Goal: Task Accomplishment & Management: Manage account settings

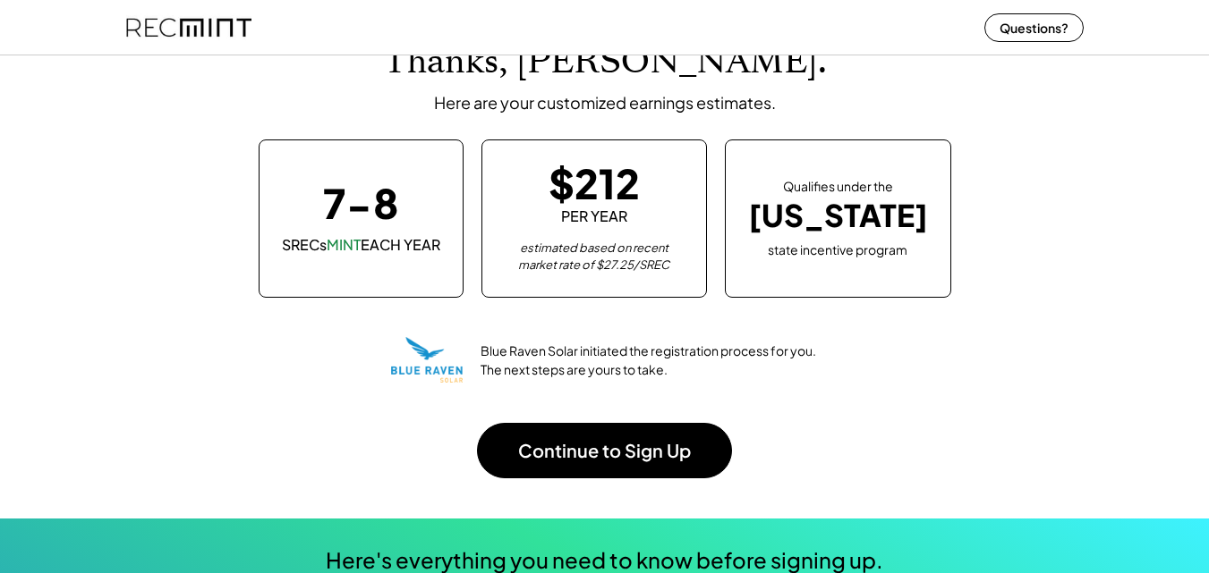
scroll to position [89, 0]
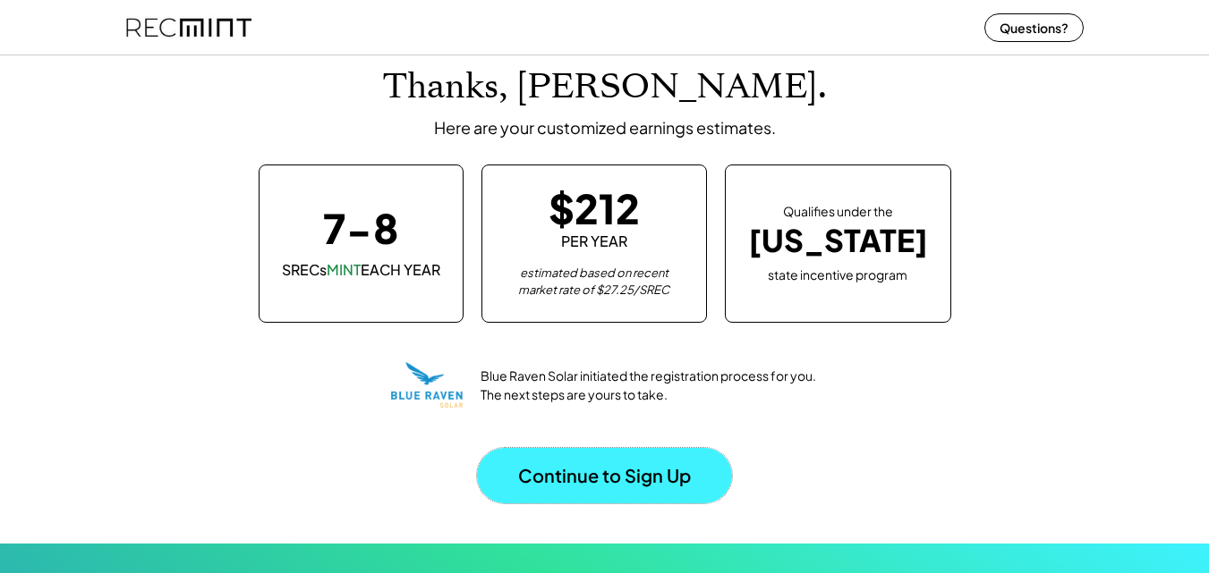
click at [640, 477] on button "Continue to Sign Up" at bounding box center [604, 475] width 255 height 55
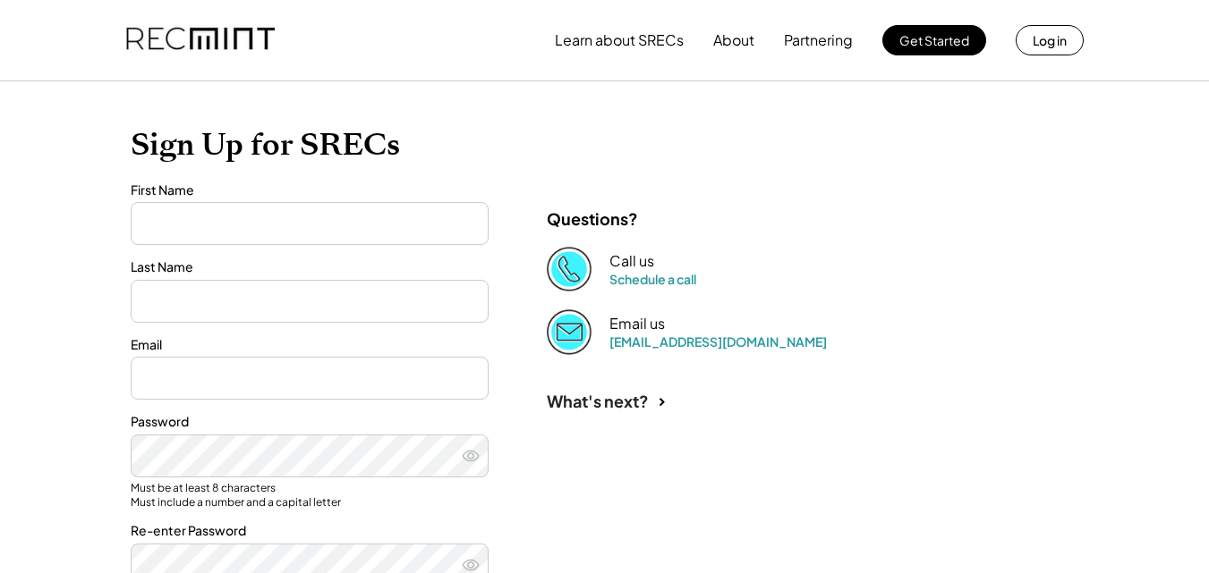
type input "*****"
type input "**********"
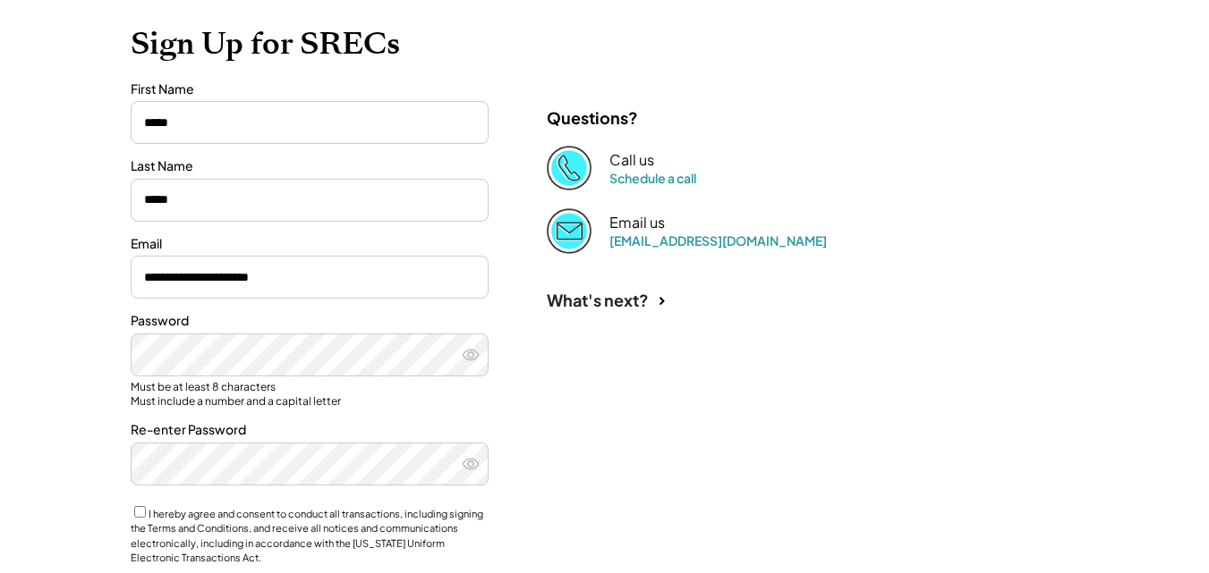
scroll to position [179, 0]
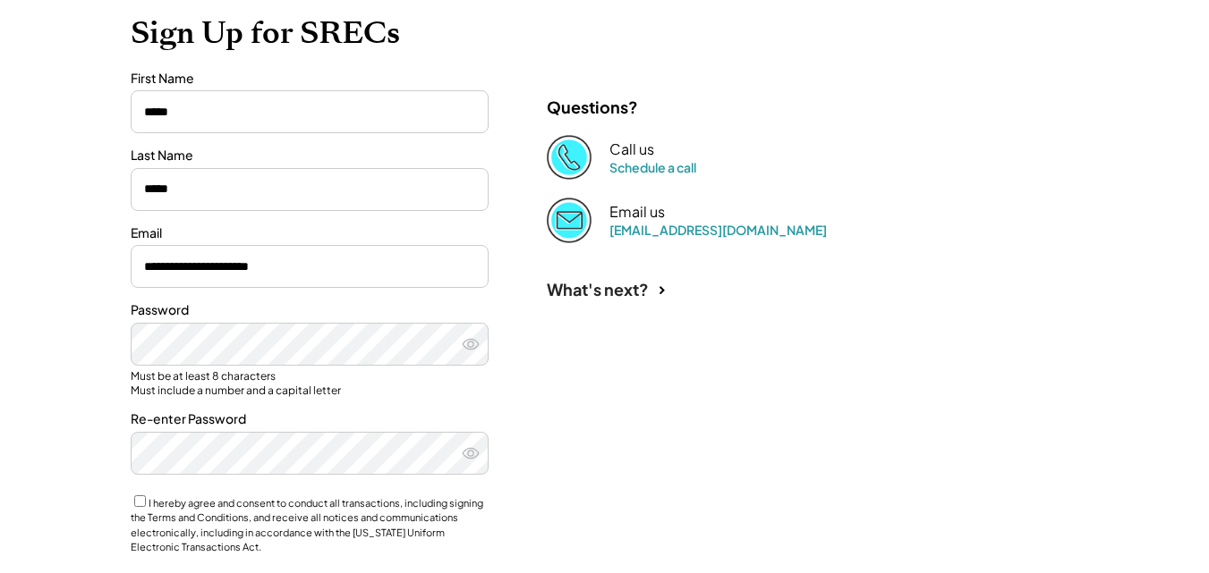
click at [568, 378] on div "**********" at bounding box center [605, 353] width 984 height 767
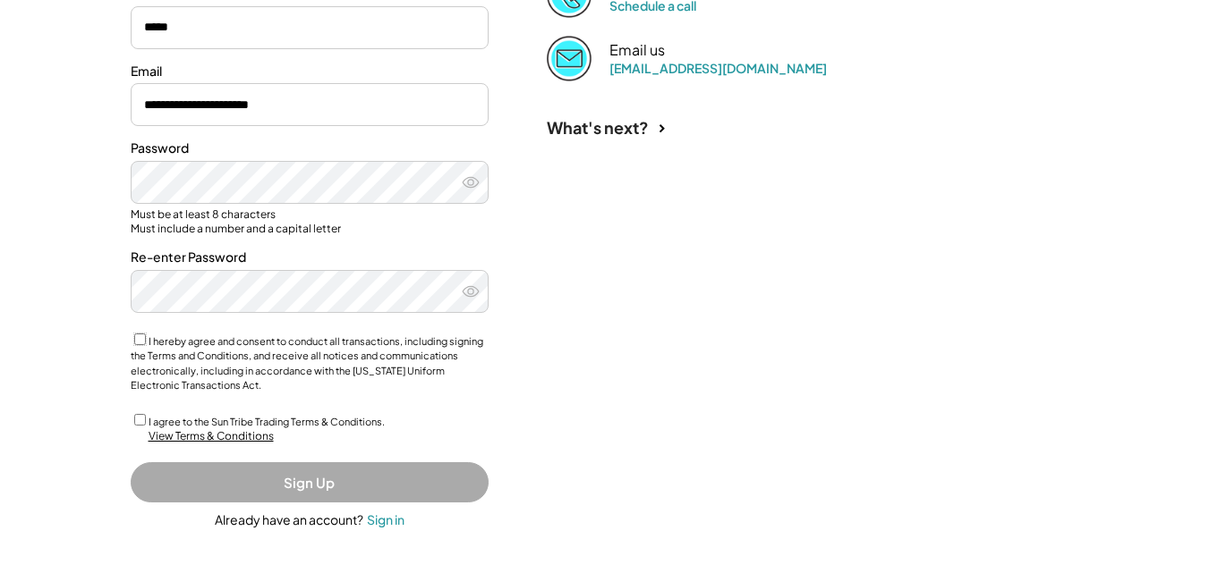
scroll to position [342, 0]
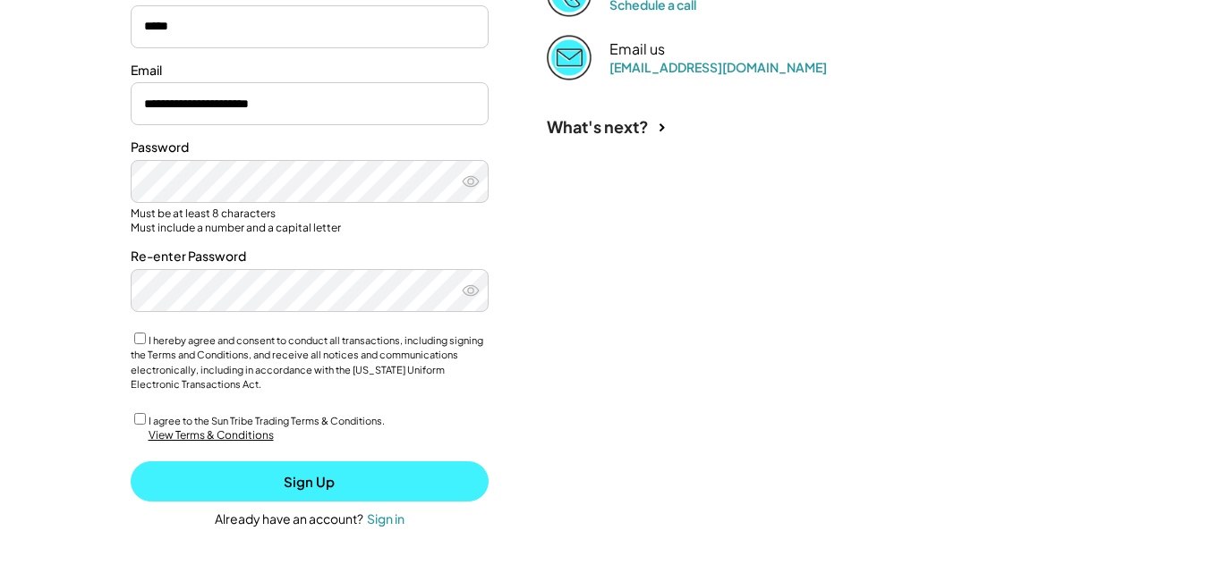
click at [298, 477] on button "Sign Up" at bounding box center [310, 482] width 358 height 40
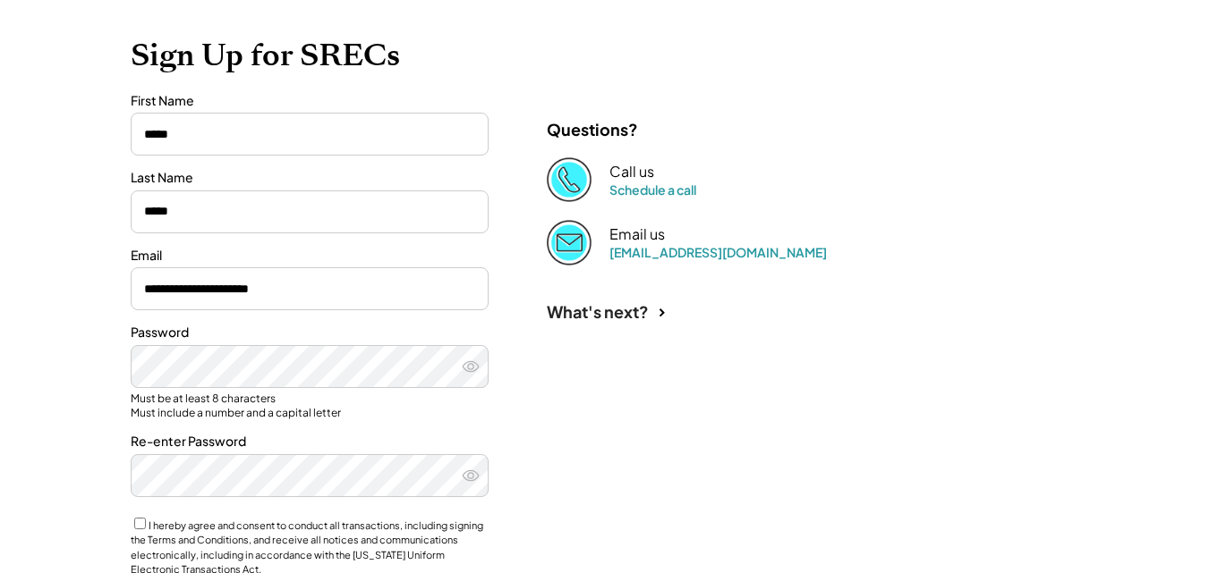
scroll to position [0, 0]
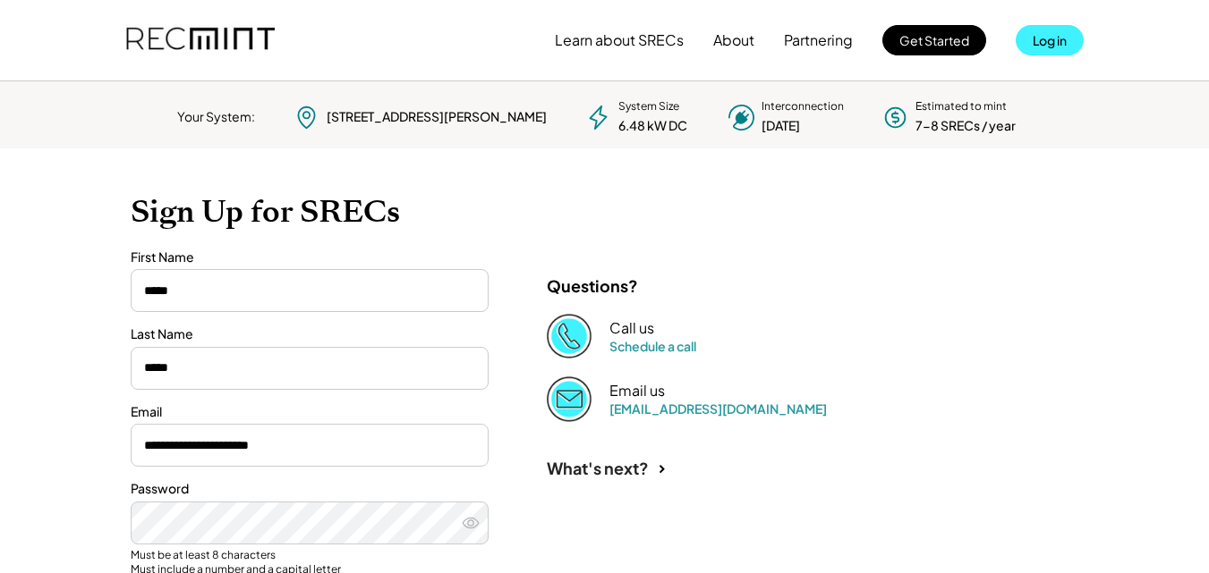
click at [1033, 44] on button "Log in" at bounding box center [1049, 40] width 68 height 30
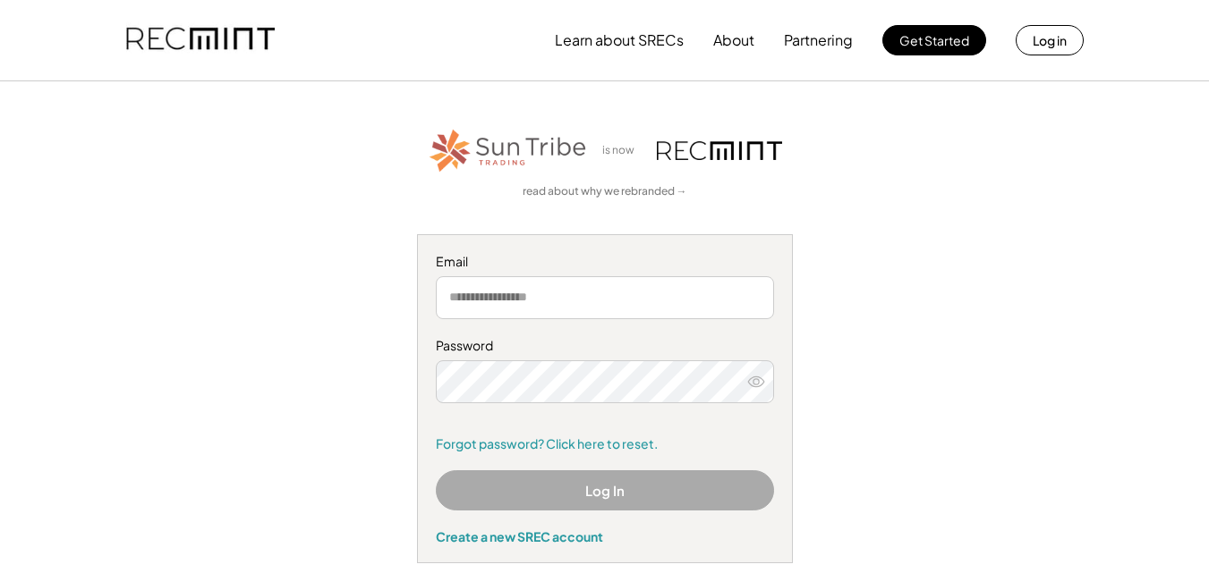
type input "**********"
click at [606, 498] on button "Log In" at bounding box center [605, 491] width 338 height 40
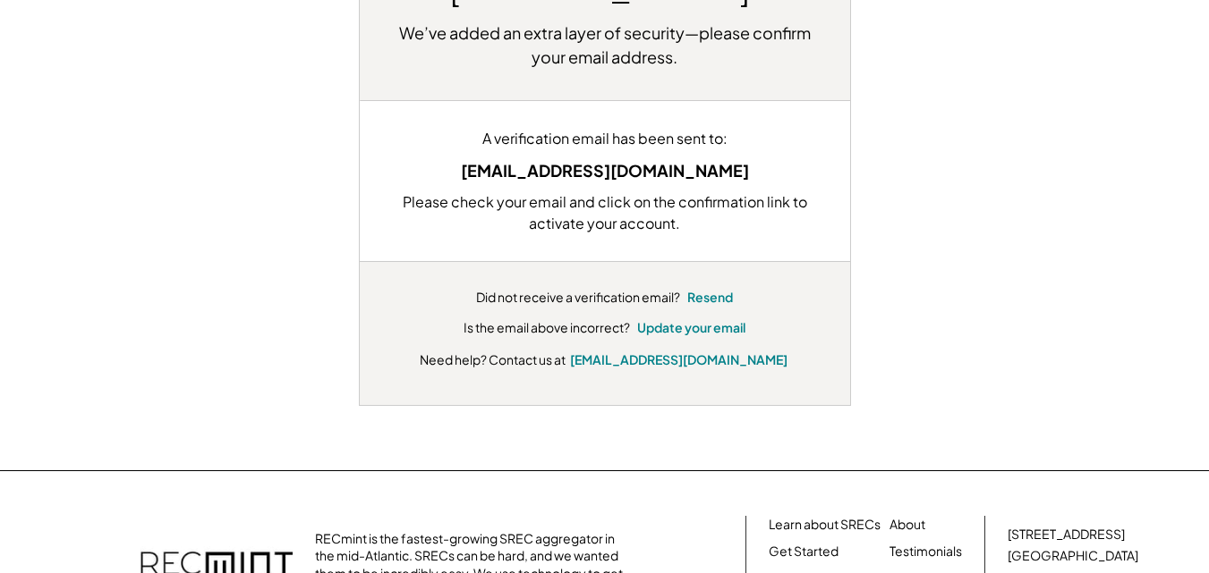
scroll to position [268, 0]
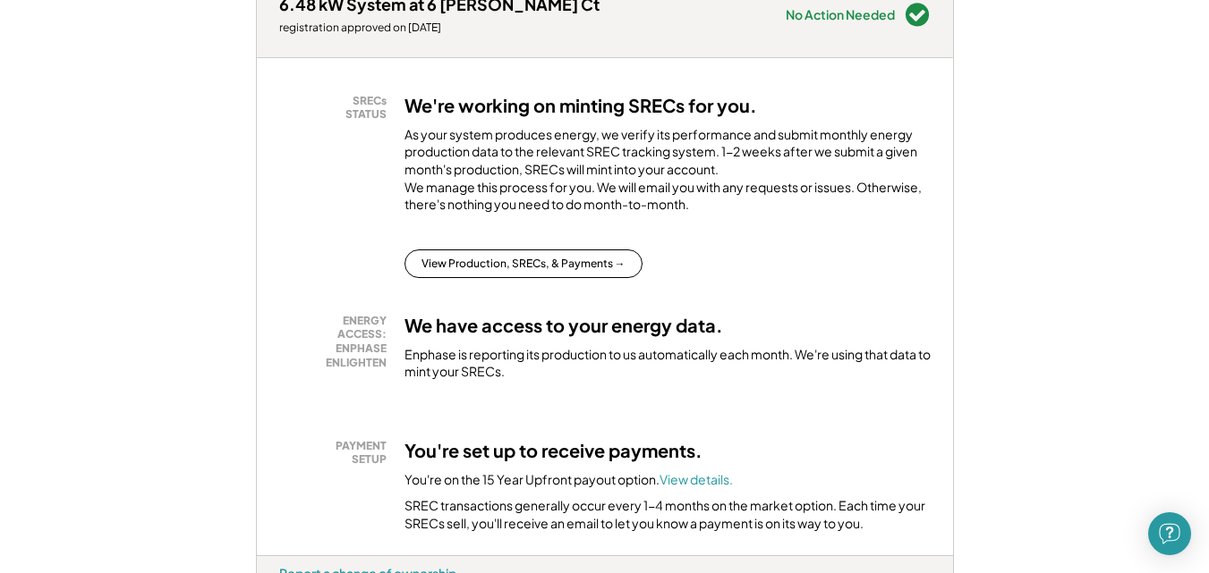
scroll to position [268, 0]
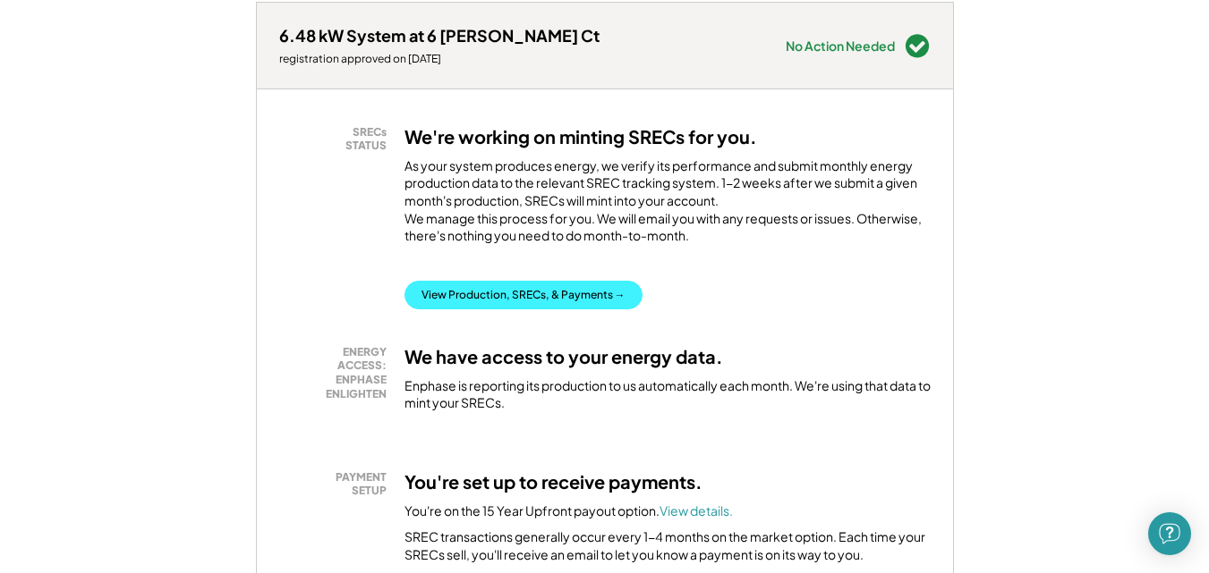
click at [494, 310] on button "View Production, SRECs, & Payments →" at bounding box center [523, 295] width 238 height 29
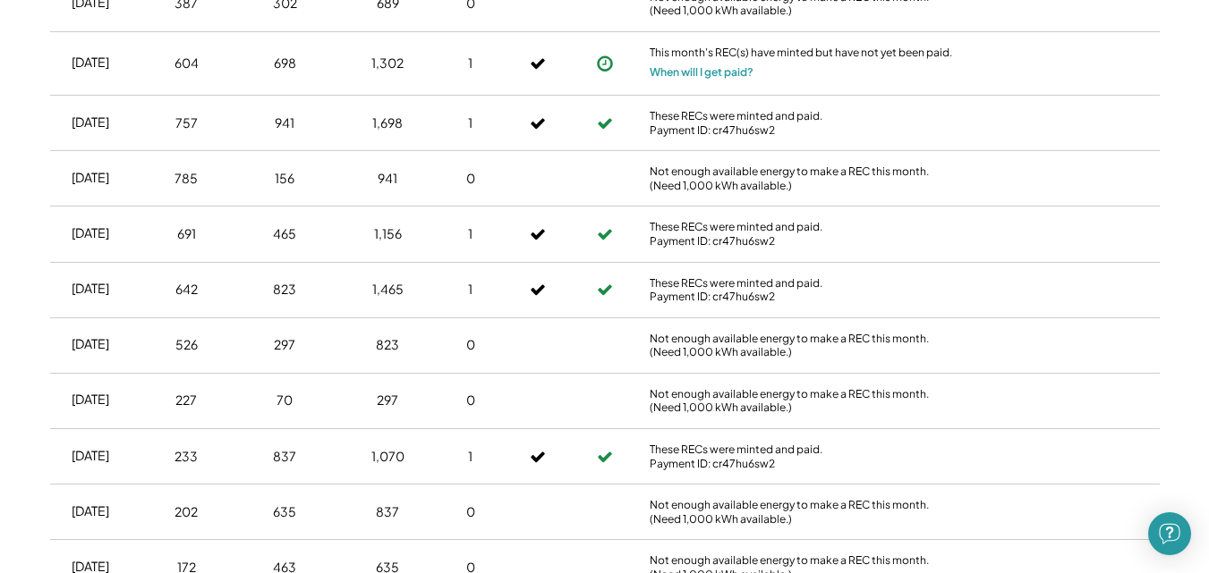
scroll to position [537, 0]
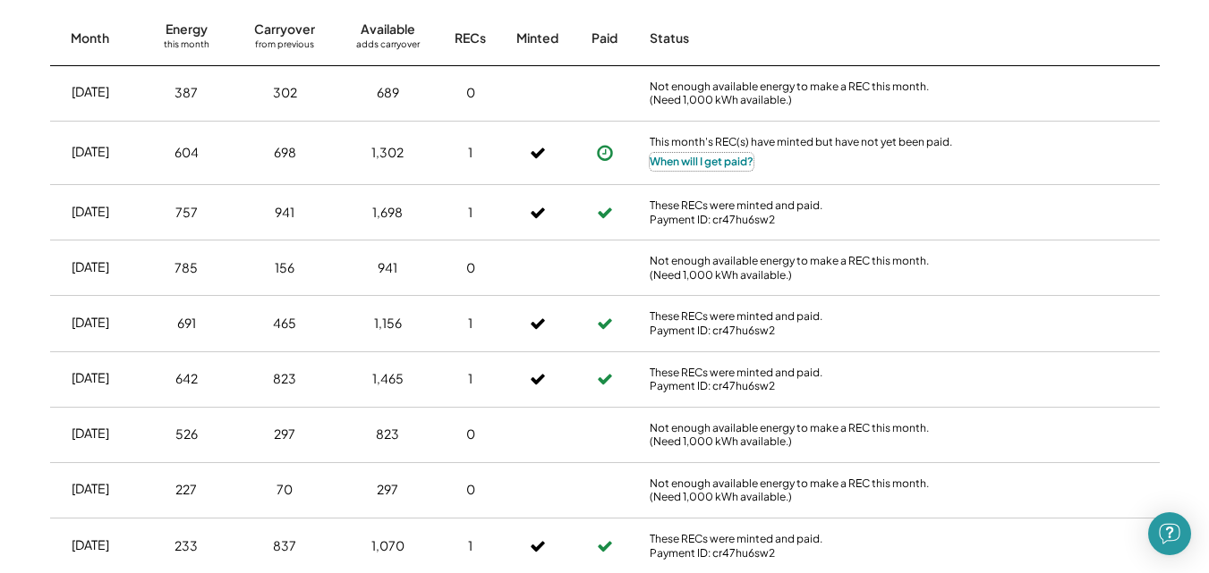
click at [699, 160] on button "When will I get paid?" at bounding box center [702, 162] width 104 height 18
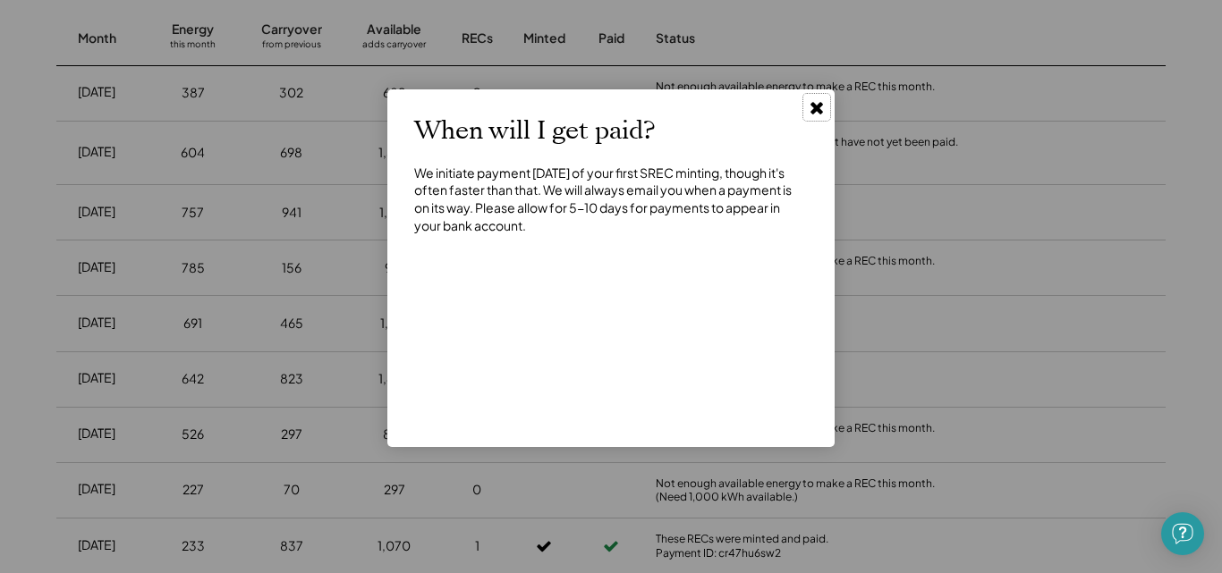
click at [820, 106] on use at bounding box center [817, 108] width 13 height 13
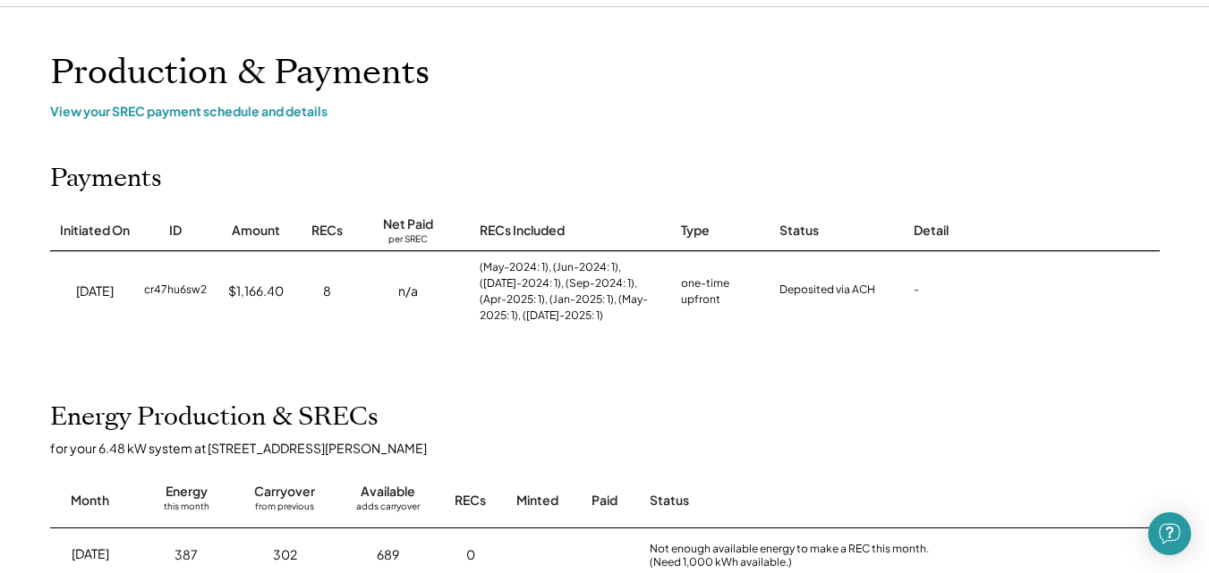
scroll to position [0, 0]
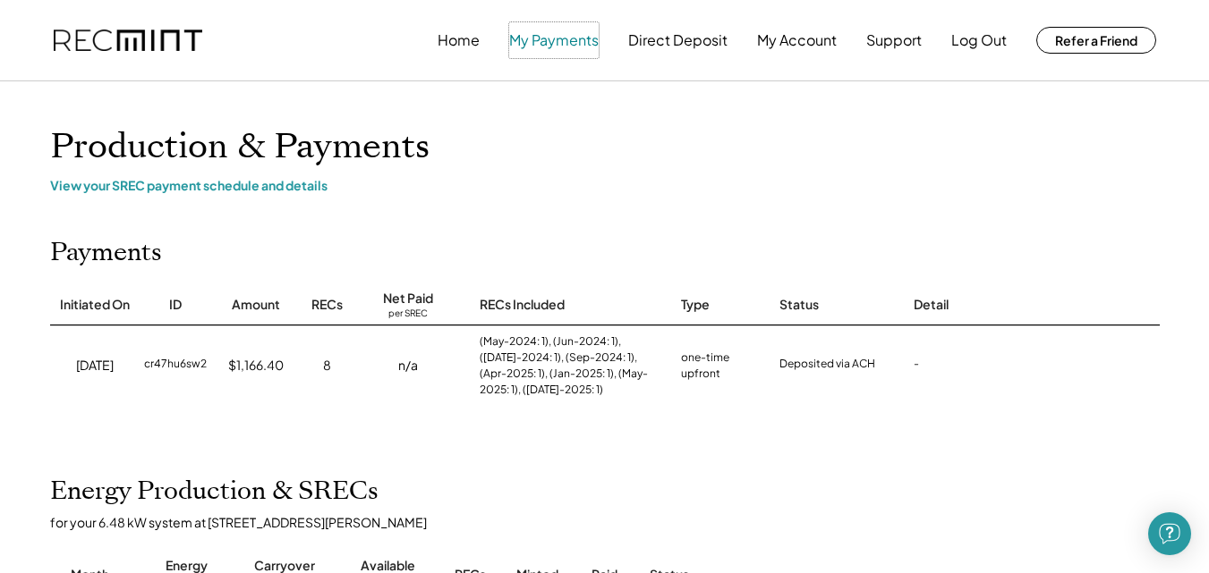
click at [549, 46] on button "My Payments" at bounding box center [553, 40] width 89 height 36
click at [164, 189] on div "View your SREC payment schedule and details" at bounding box center [604, 185] width 1109 height 16
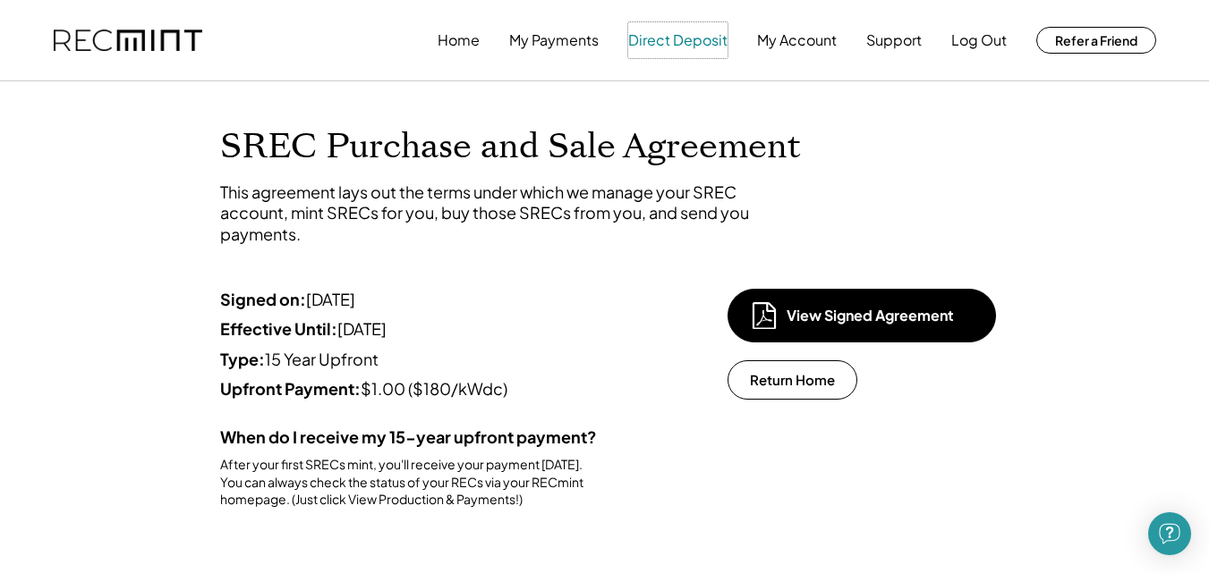
click at [692, 46] on button "Direct Deposit" at bounding box center [677, 40] width 99 height 36
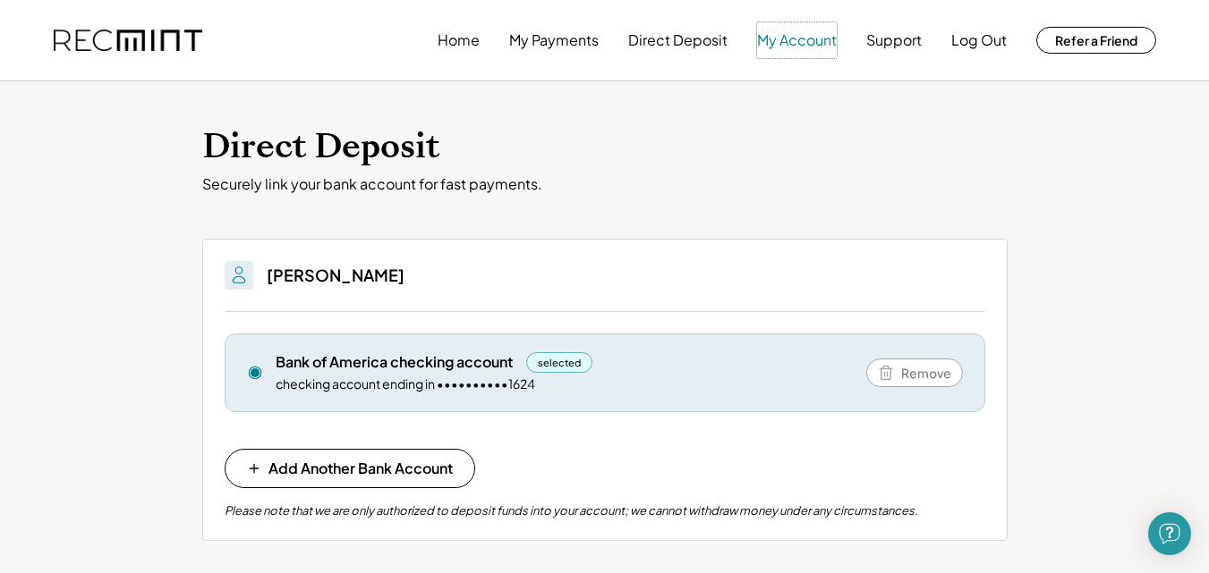
click at [790, 46] on button "My Account" at bounding box center [797, 40] width 80 height 36
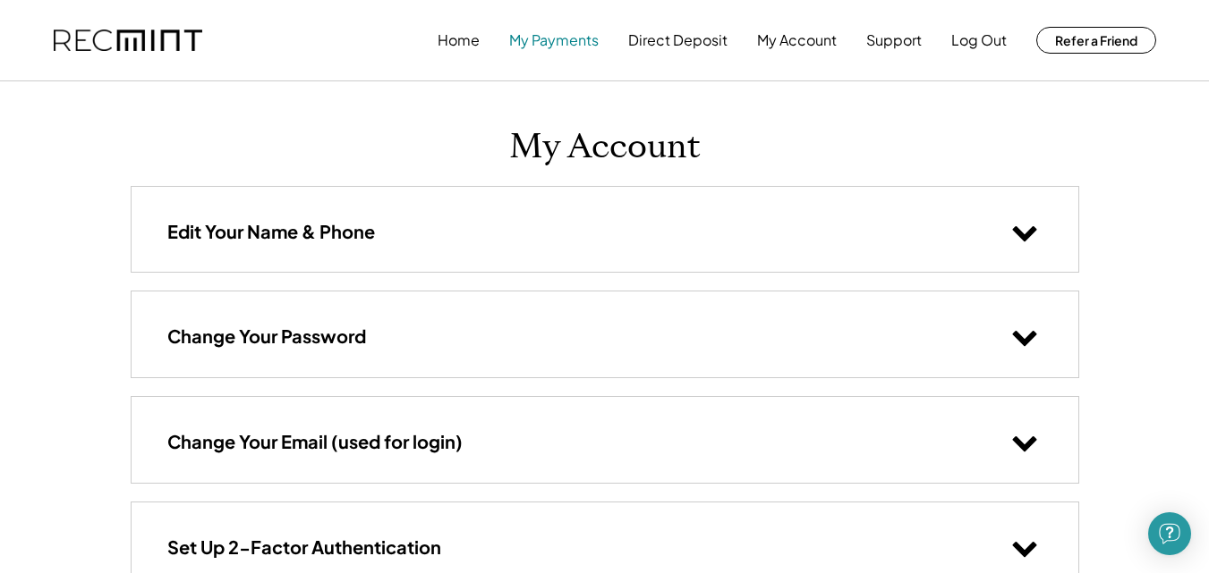
click at [559, 41] on button "My Payments" at bounding box center [553, 40] width 89 height 36
